Goal: Task Accomplishment & Management: Manage account settings

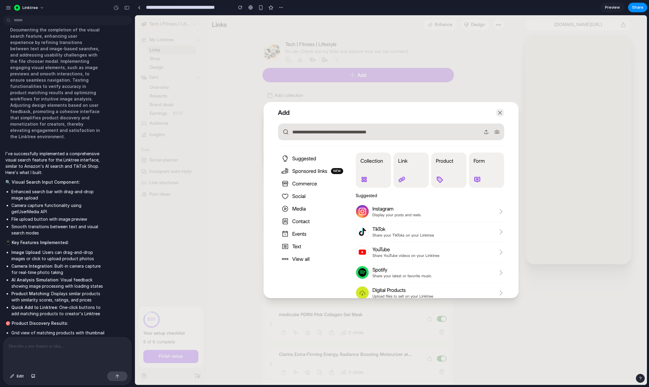
scroll to position [217, 0]
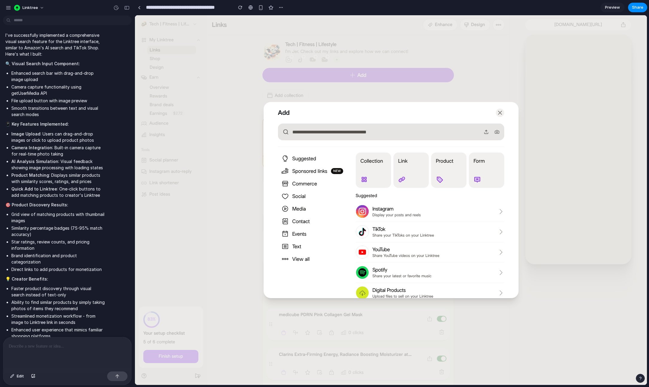
click at [78, 352] on div at bounding box center [67, 353] width 128 height 32
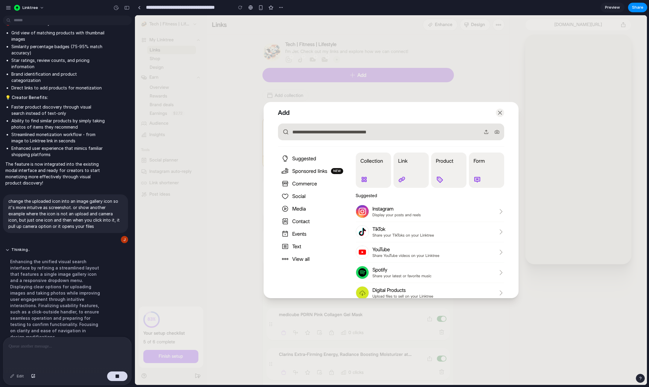
scroll to position [296, 0]
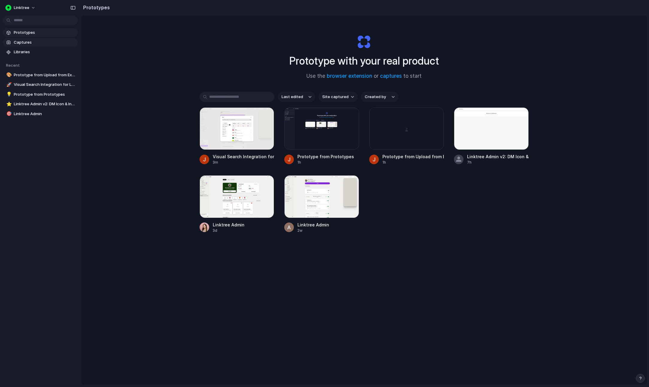
click at [23, 44] on span "Captures" at bounding box center [45, 42] width 62 height 6
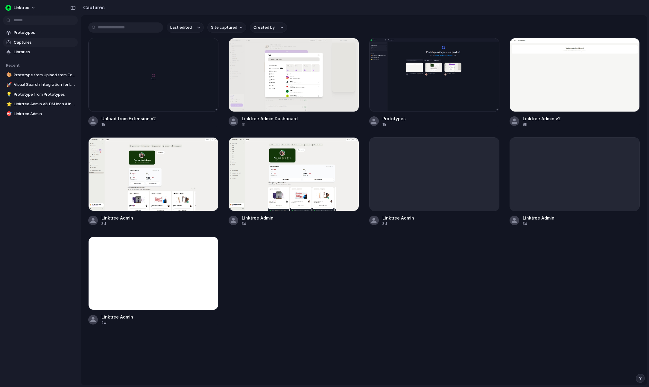
click at [121, 23] on input "text" at bounding box center [125, 27] width 75 height 10
click at [25, 33] on span "Prototypes" at bounding box center [45, 33] width 62 height 6
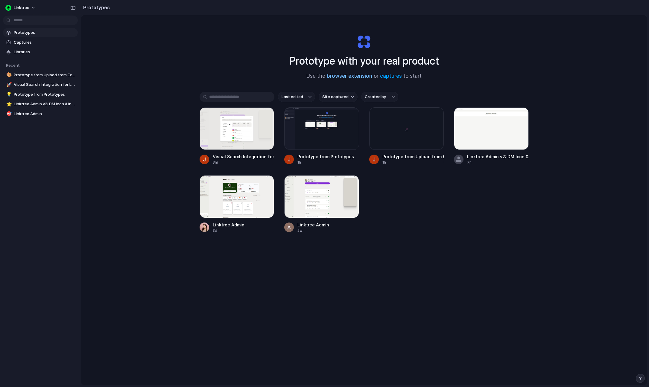
click at [367, 75] on link "browser extension" at bounding box center [349, 76] width 45 height 6
click at [23, 54] on span "Libraries" at bounding box center [45, 52] width 62 height 6
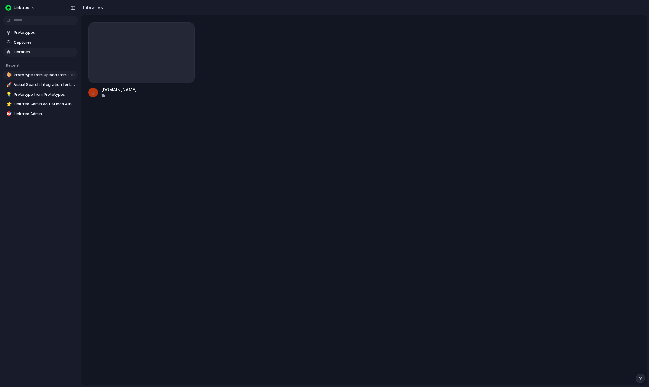
click at [45, 77] on span "Prototype from Upload from Extension v2" at bounding box center [45, 75] width 62 height 6
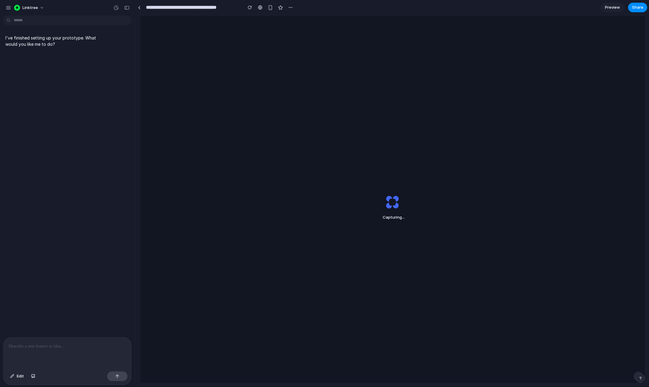
click at [384, 202] on div "Capturing ..." at bounding box center [393, 207] width 150 height 45
click at [615, 6] on span "Preview" at bounding box center [612, 7] width 15 height 6
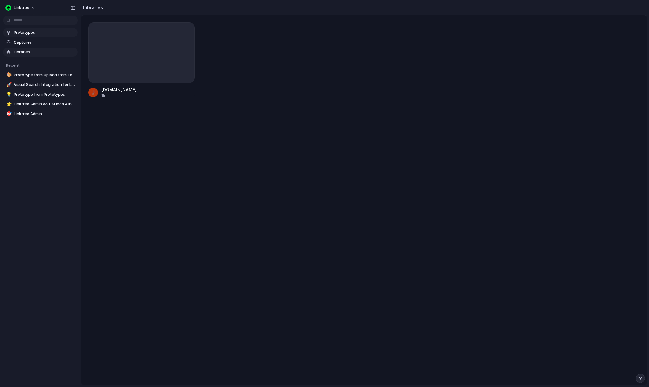
click at [36, 35] on span "Prototypes" at bounding box center [45, 33] width 62 height 6
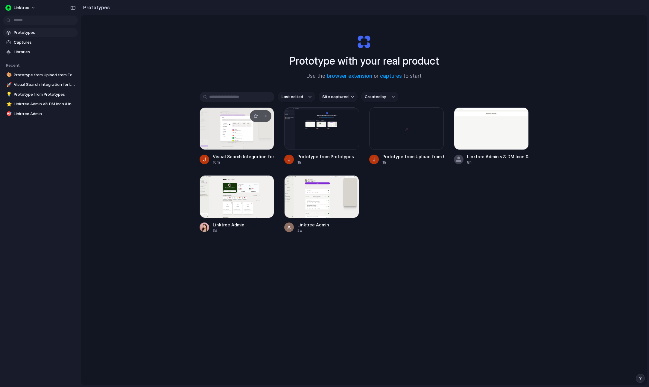
click at [253, 139] on div at bounding box center [237, 128] width 75 height 42
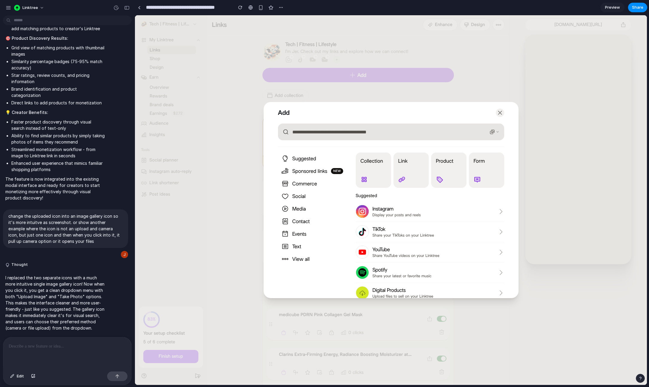
click at [496, 130] on icon "button" at bounding box center [498, 132] width 4 height 4
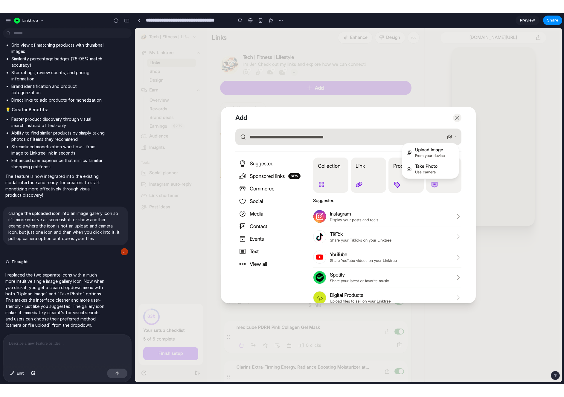
scroll to position [261, 0]
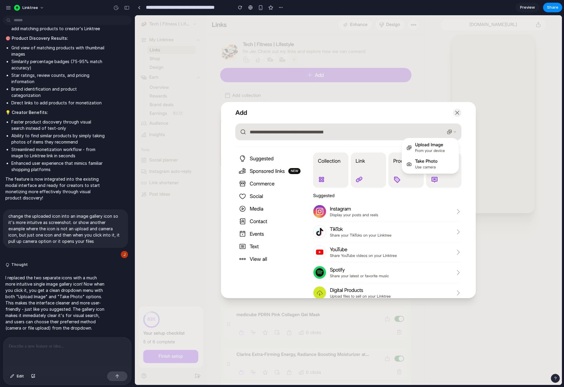
click at [394, 134] on input "text" at bounding box center [348, 132] width 226 height 17
click at [450, 136] on button "button" at bounding box center [452, 132] width 14 height 10
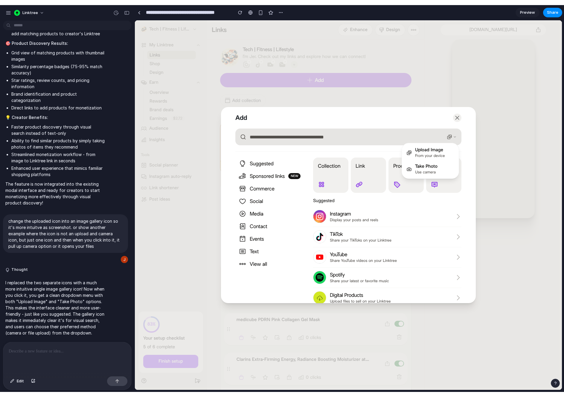
scroll to position [251, 0]
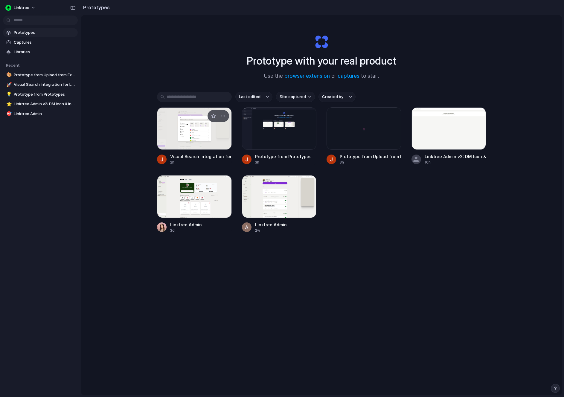
click at [180, 136] on div at bounding box center [194, 128] width 75 height 42
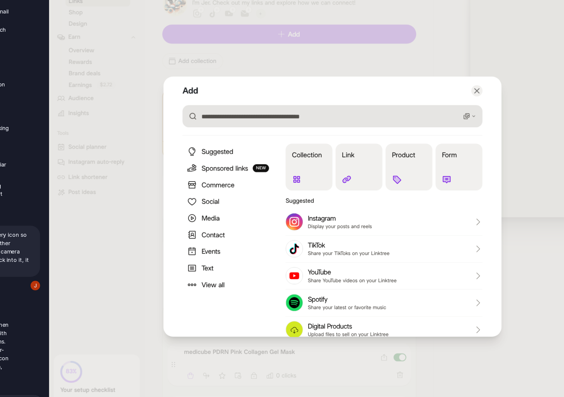
click at [365, 77] on rect "button" at bounding box center [364, 75] width 3 height 3
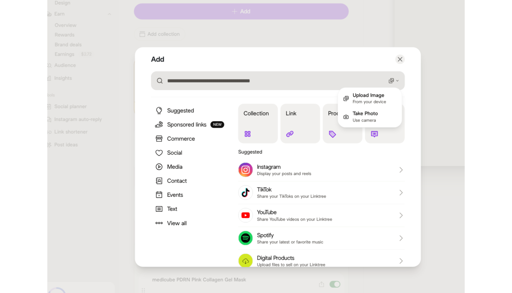
scroll to position [251, 0]
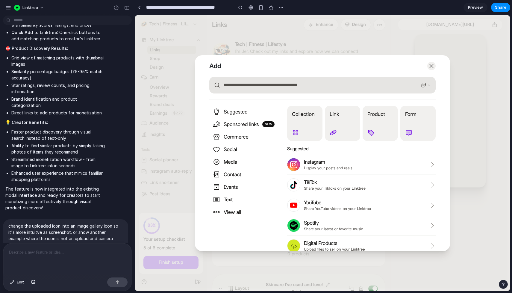
click at [338, 86] on input "text" at bounding box center [322, 85] width 226 height 17
click at [424, 86] on icon "button" at bounding box center [423, 85] width 5 height 5
click at [400, 99] on div "Upload Image" at bounding box center [404, 98] width 30 height 6
click at [422, 87] on button "button" at bounding box center [426, 85] width 14 height 10
click at [403, 116] on div "Take Photo" at bounding box center [400, 115] width 22 height 6
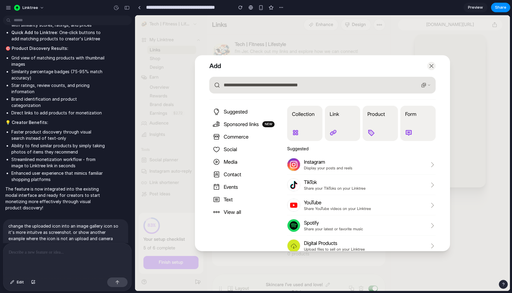
click at [422, 86] on icon "button" at bounding box center [423, 85] width 5 height 5
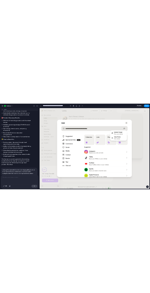
scroll to position [0, 0]
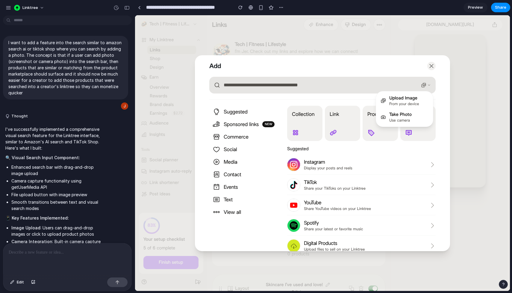
click at [427, 86] on icon "button" at bounding box center [429, 85] width 4 height 4
click at [376, 124] on button "Product" at bounding box center [379, 123] width 35 height 35
click at [374, 136] on button "Product" at bounding box center [379, 123] width 35 height 35
click at [370, 129] on button "Product" at bounding box center [379, 123] width 35 height 35
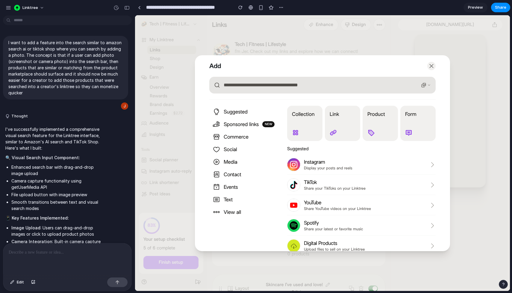
click at [370, 129] on button "Product" at bounding box center [379, 123] width 35 height 35
click at [430, 86] on icon "button" at bounding box center [429, 85] width 4 height 4
click at [371, 136] on icon "button" at bounding box center [370, 132] width 7 height 7
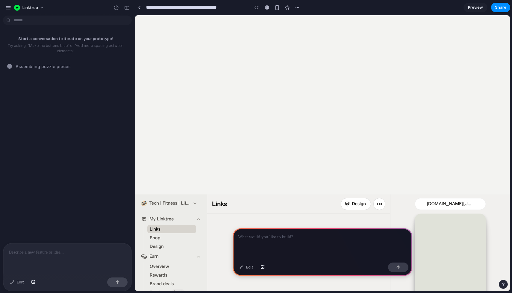
click at [149, 184] on body "Linktree Admin Tech | Fitness | Lifestyle My Linktree Links Shop Design Earn Ov…" at bounding box center [322, 243] width 375 height 456
click at [149, 181] on body "Linktree Admin Tech | Fitness | Lifestyle My Linktree Links Shop Design Earn Ov…" at bounding box center [322, 243] width 375 height 456
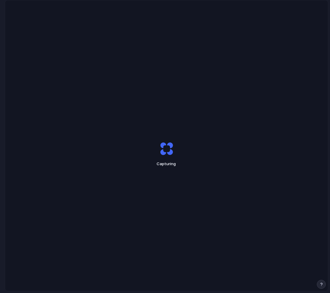
scroll to position [17, 0]
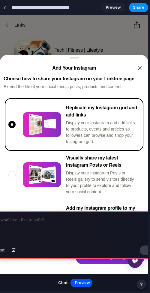
drag, startPoint x: 148, startPoint y: 40, endPoint x: 176, endPoint y: 42, distance: 27.6
click at [150, 42] on html "**********" at bounding box center [75, 146] width 150 height 293
click at [139, 66] on icon "Close dialog" at bounding box center [139, 68] width 5 height 5
